Goal: Transaction & Acquisition: Register for event/course

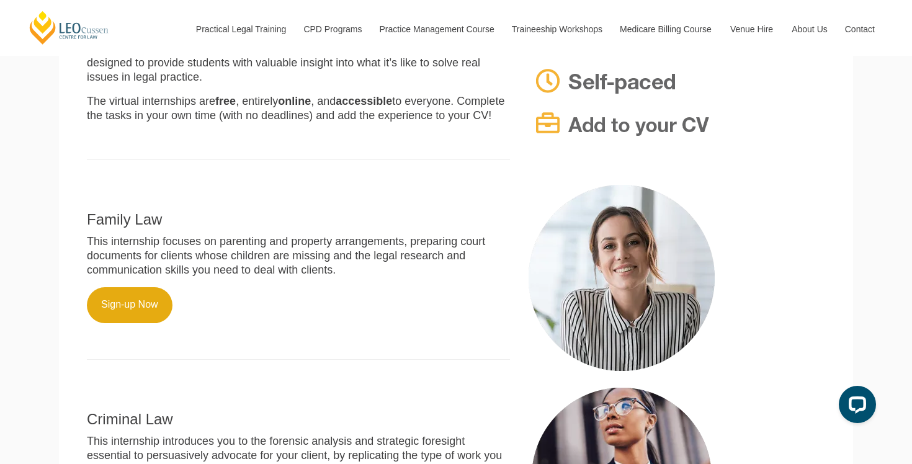
scroll to position [388, 0]
